Goal: Task Accomplishment & Management: Manage account settings

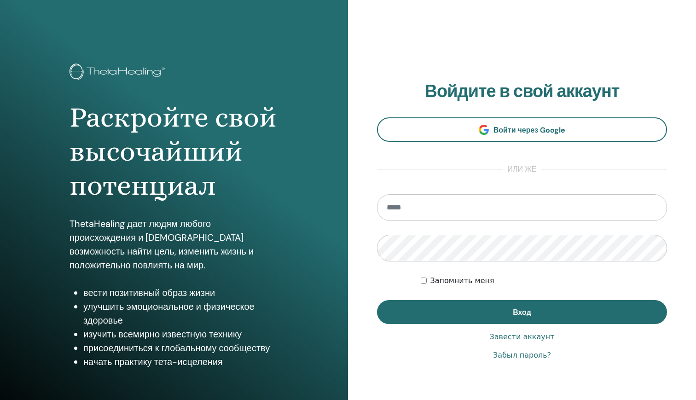
type input "**********"
drag, startPoint x: 508, startPoint y: 213, endPoint x: 272, endPoint y: 212, distance: 236.0
click at [272, 212] on div "Раскройте свой высочайший потенциал ThetaHealing дает людям любого происхождени…" at bounding box center [348, 221] width 696 height 442
type input "**********"
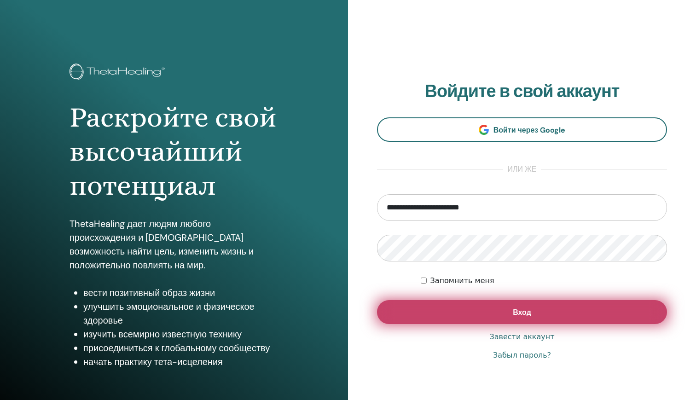
click at [467, 319] on button "Вход" at bounding box center [522, 312] width 290 height 24
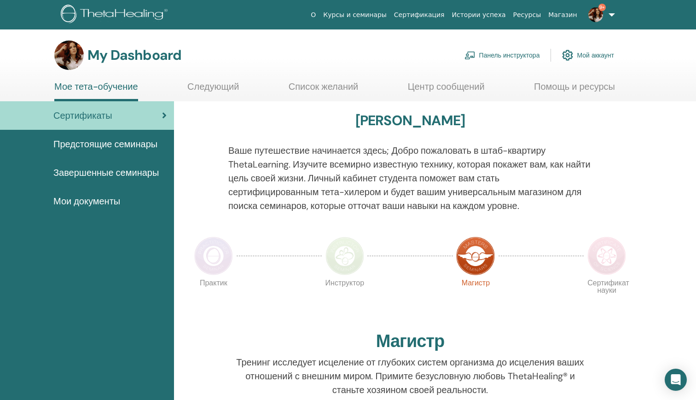
click at [513, 52] on link "Панель инструктора" at bounding box center [501, 55] width 75 height 20
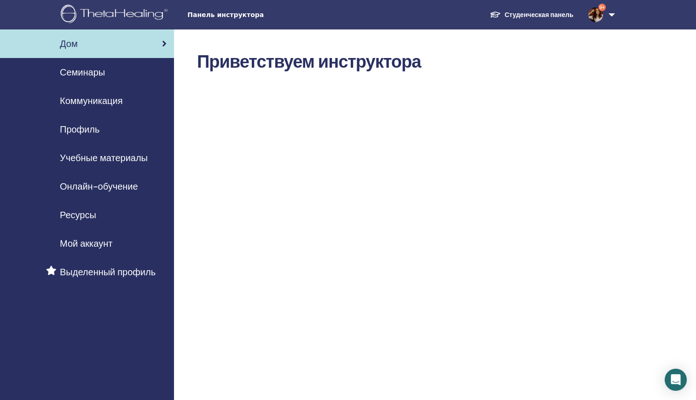
click at [84, 176] on link "Онлайн-обучение" at bounding box center [87, 186] width 174 height 29
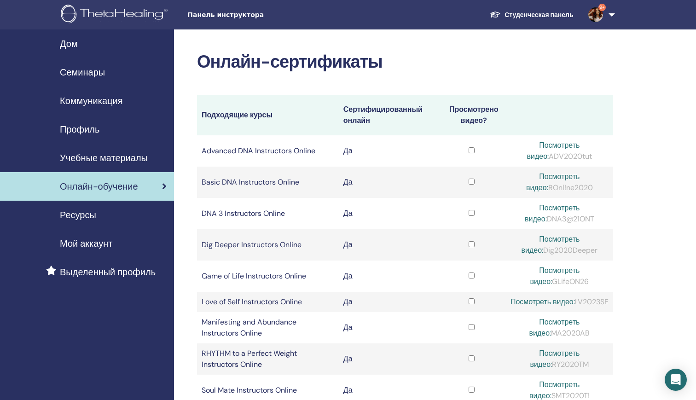
click at [103, 127] on div "Профиль" at bounding box center [86, 129] width 159 height 14
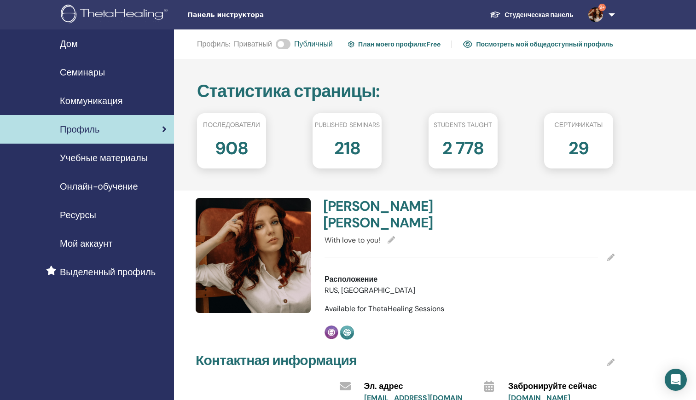
click at [108, 78] on div "Семинары" at bounding box center [86, 72] width 159 height 14
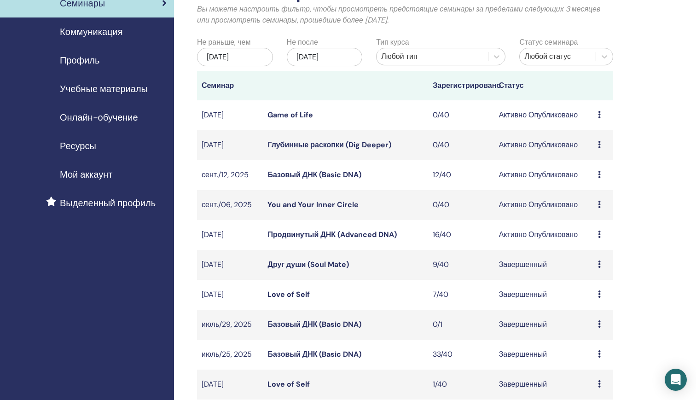
scroll to position [69, 0]
click at [317, 176] on link "Базовый ДНК (Basic DNA)" at bounding box center [314, 175] width 94 height 10
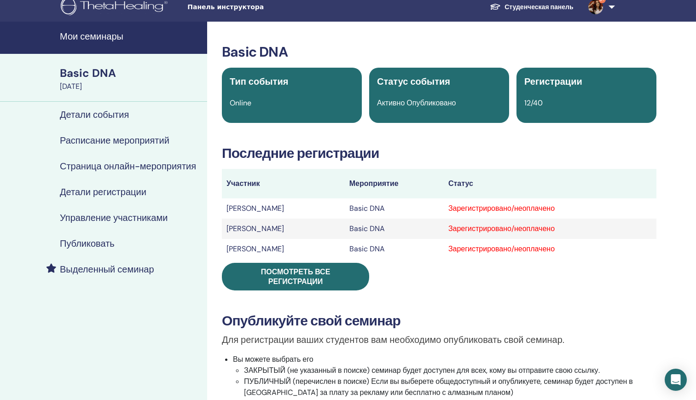
scroll to position [8, 0]
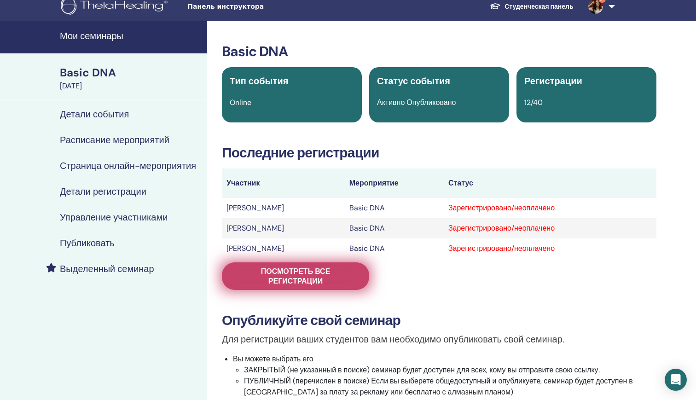
click at [337, 280] on span "Посмотреть все регистрации" at bounding box center [295, 275] width 124 height 19
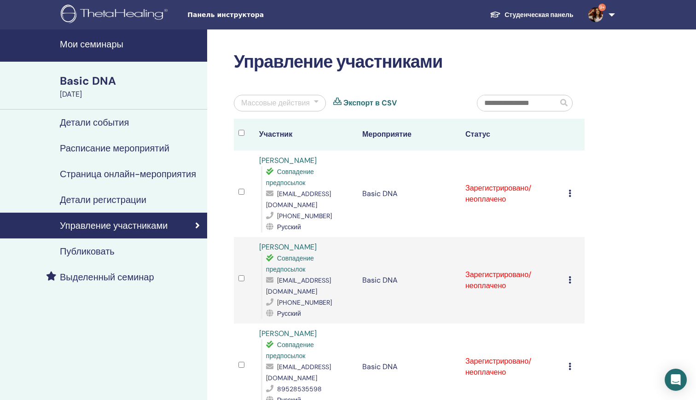
click at [598, 5] on span "9+" at bounding box center [601, 7] width 7 height 7
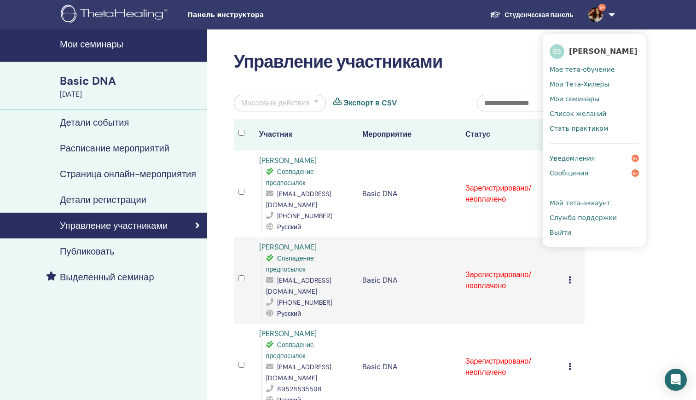
click at [580, 159] on span "Уведомления" at bounding box center [571, 158] width 45 height 8
